Goal: Task Accomplishment & Management: Manage account settings

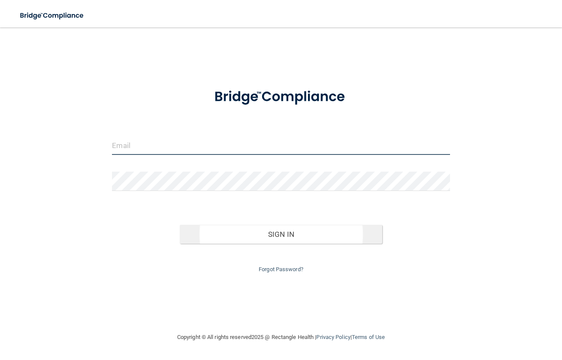
type input "[EMAIL_ADDRESS][DOMAIN_NAME]"
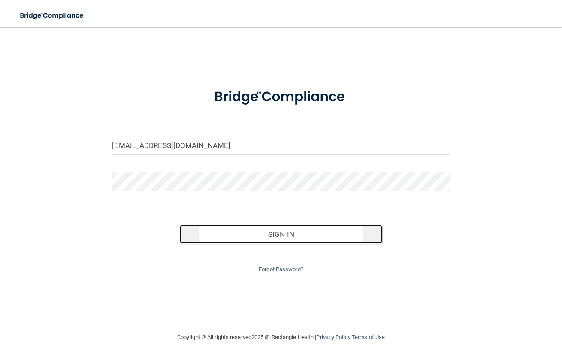
click at [262, 228] on button "Sign In" at bounding box center [281, 234] width 202 height 19
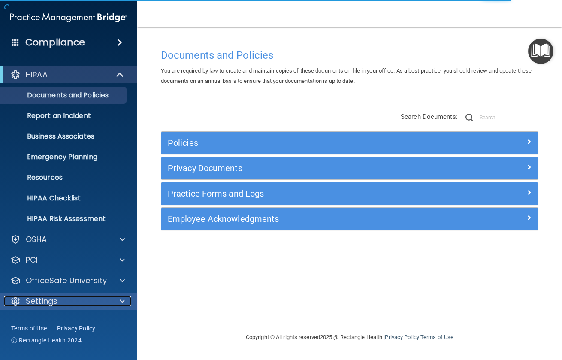
click at [63, 304] on div "Settings" at bounding box center [57, 301] width 106 height 10
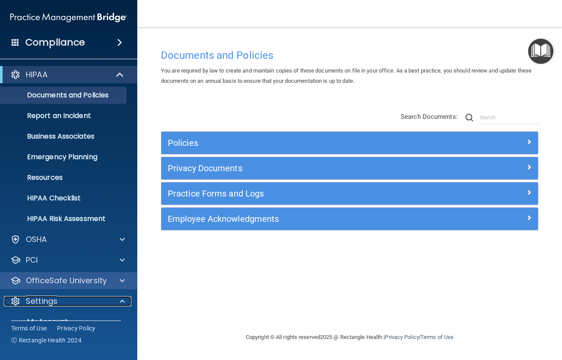
scroll to position [78, 0]
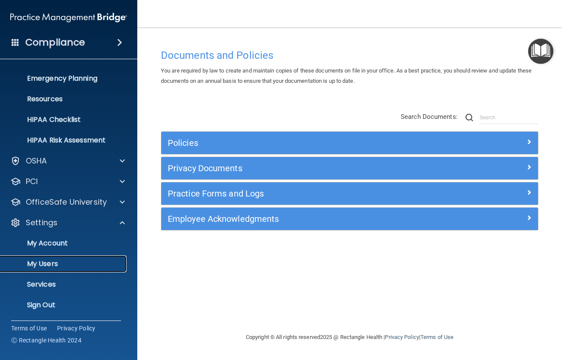
click at [62, 259] on p "My Users" at bounding box center [64, 263] width 117 height 9
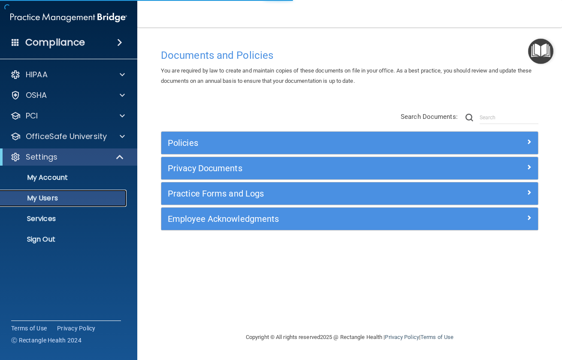
select select "20"
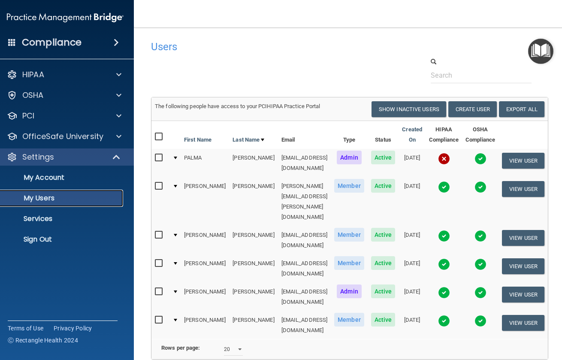
scroll to position [43, 0]
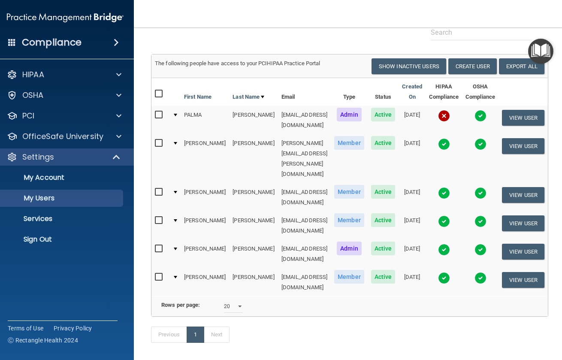
click at [155, 189] on input "checkbox" at bounding box center [160, 192] width 10 height 7
checkbox input "true"
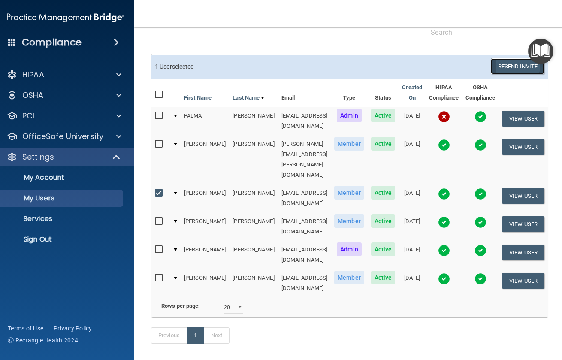
click at [510, 67] on button "Resend Invite" at bounding box center [517, 66] width 54 height 16
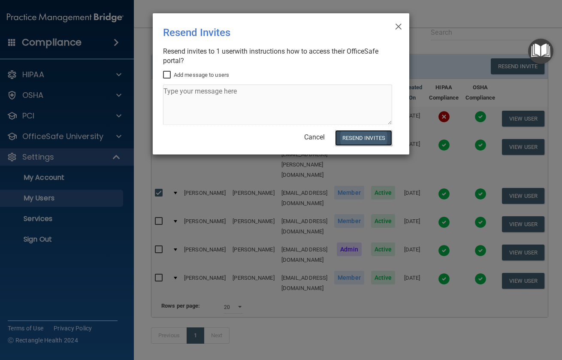
click at [372, 132] on button "Resend Invites" at bounding box center [363, 138] width 57 height 16
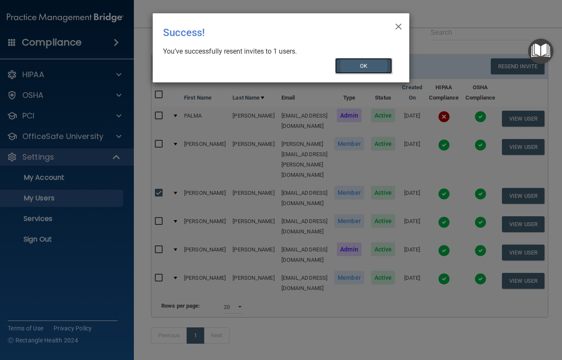
click at [375, 63] on button "OK" at bounding box center [363, 66] width 57 height 16
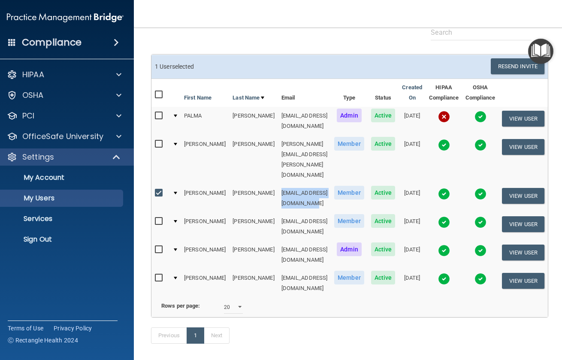
drag, startPoint x: 239, startPoint y: 170, endPoint x: 316, endPoint y: 174, distance: 77.3
click at [316, 184] on td "[EMAIL_ADDRESS][DOMAIN_NAME]" at bounding box center [304, 198] width 53 height 28
copy td "[EMAIL_ADDRESS][DOMAIN_NAME]"
click at [300, 184] on td "[EMAIL_ADDRESS][DOMAIN_NAME]" at bounding box center [304, 198] width 53 height 28
